Goal: Use online tool/utility: Use online tool/utility

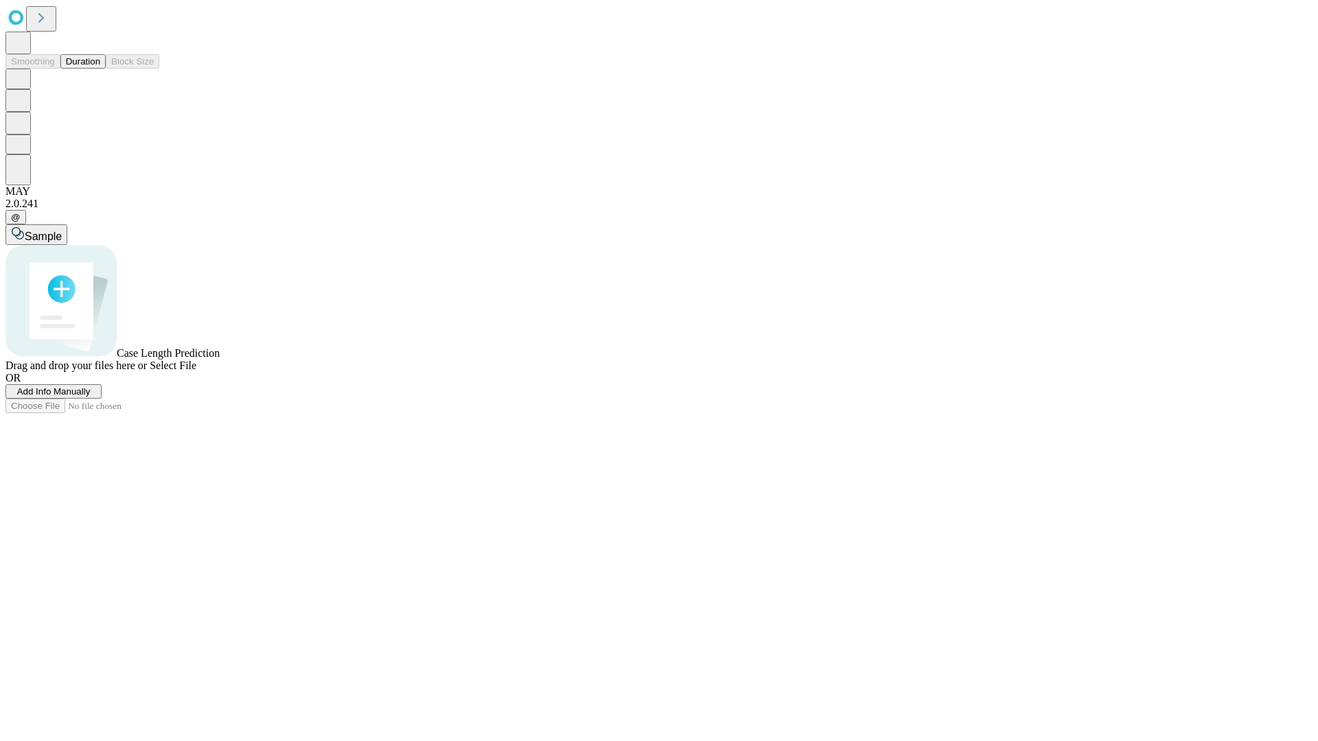
click at [100, 69] on button "Duration" at bounding box center [82, 61] width 45 height 14
click at [62, 231] on span "Sample" at bounding box center [43, 237] width 37 height 12
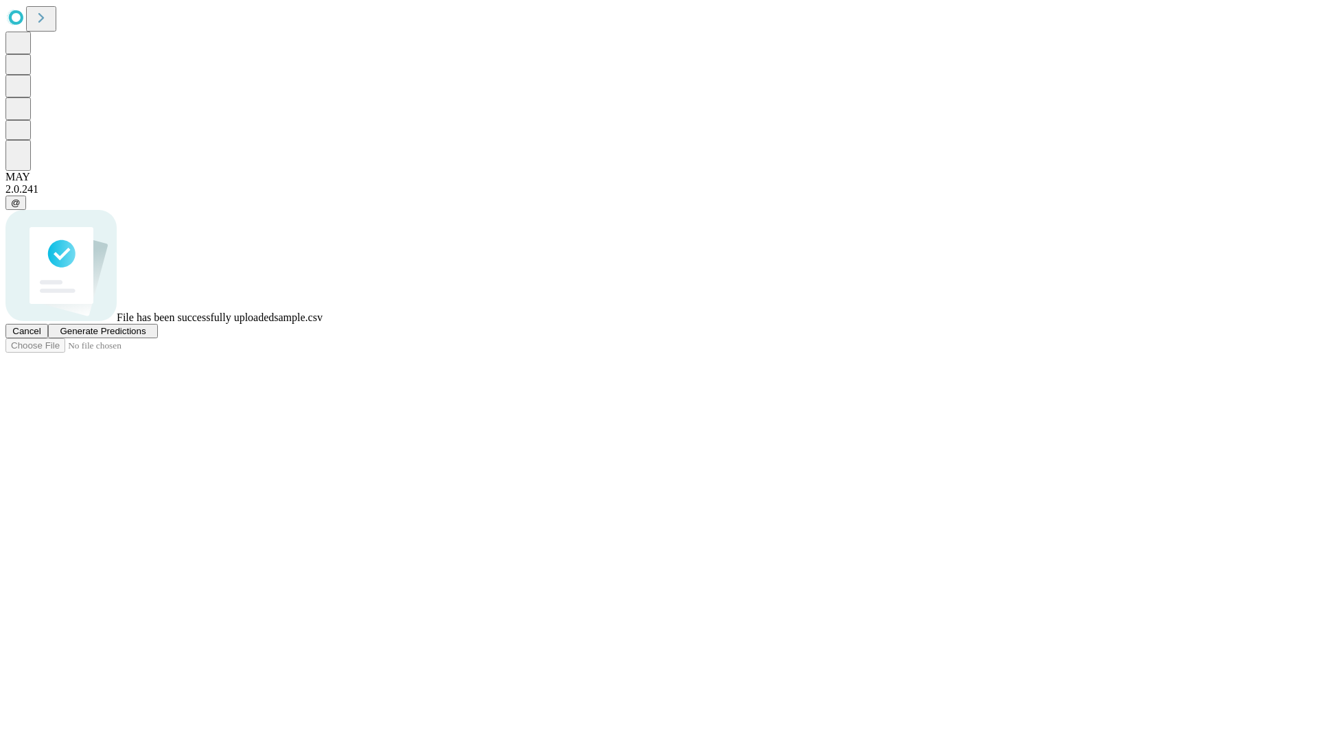
click at [146, 336] on span "Generate Predictions" at bounding box center [103, 331] width 86 height 10
